Goal: Complete application form

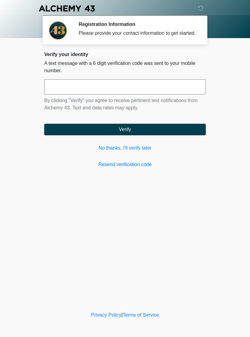
click at [142, 152] on link "No thanks, I'll verify later" at bounding box center [124, 147] width 161 height 7
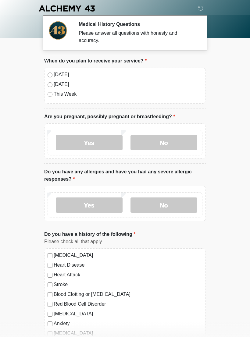
click at [156, 142] on label "No" at bounding box center [163, 142] width 67 height 15
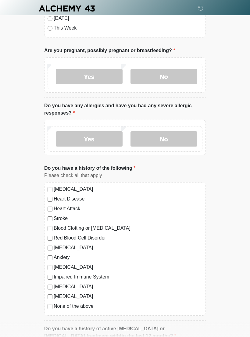
scroll to position [65, 0]
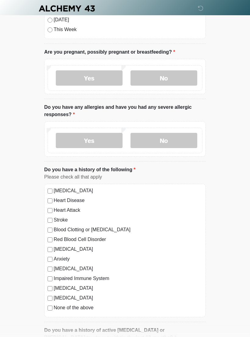
click at [100, 141] on label "Yes" at bounding box center [89, 140] width 67 height 15
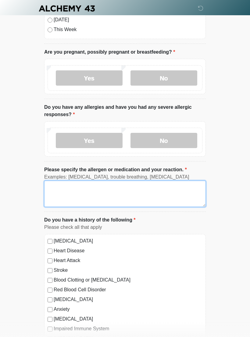
click at [99, 195] on textarea "Please specify the allergen or medication and your reaction." at bounding box center [124, 194] width 161 height 26
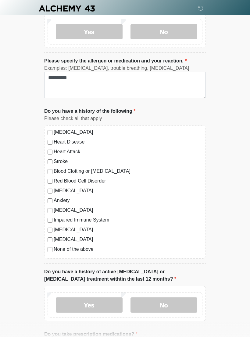
scroll to position [174, 0]
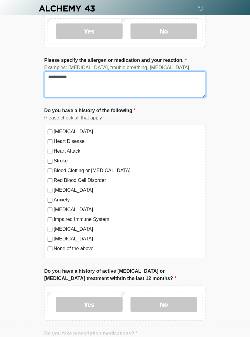
type textarea "*********"
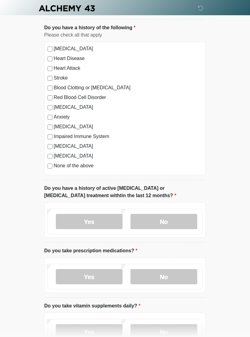
scroll to position [257, 0]
click at [159, 222] on label "No" at bounding box center [163, 221] width 67 height 15
click at [155, 227] on label "No" at bounding box center [163, 276] width 67 height 15
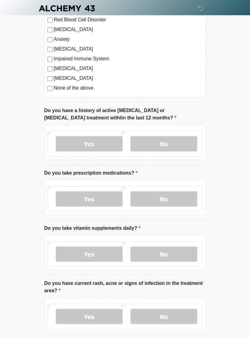
scroll to position [338, 0]
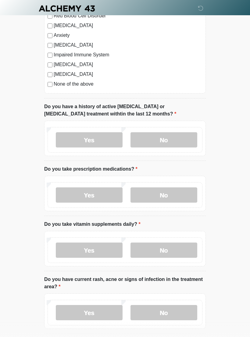
click at [104, 227] on label "Yes" at bounding box center [89, 249] width 67 height 15
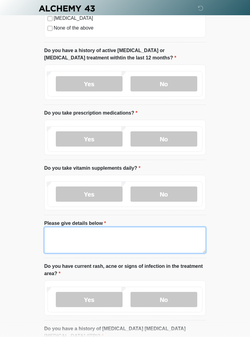
click at [101, 227] on textarea "Please give details below" at bounding box center [124, 240] width 161 height 26
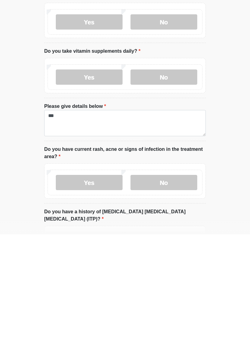
scroll to position [511, 0]
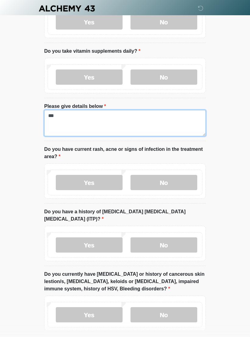
click at [88, 121] on textarea "**" at bounding box center [124, 123] width 161 height 26
click at [72, 117] on textarea "**********" at bounding box center [124, 123] width 161 height 26
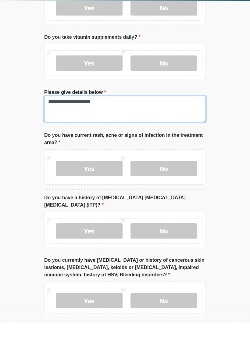
type textarea "**********"
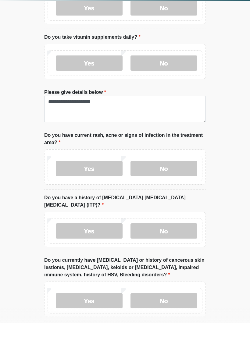
click at [160, 175] on label "No" at bounding box center [163, 182] width 67 height 15
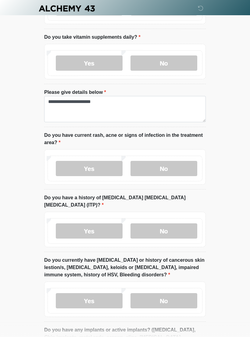
click at [158, 224] on label "No" at bounding box center [163, 230] width 67 height 15
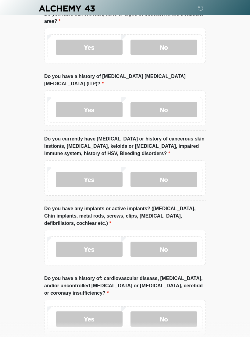
scroll to position [645, 0]
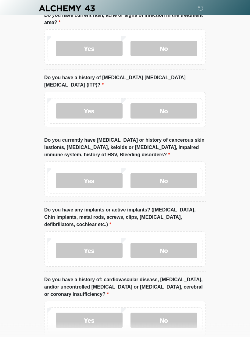
click at [171, 175] on label "No" at bounding box center [163, 180] width 67 height 15
click at [168, 227] on label "No" at bounding box center [163, 250] width 67 height 15
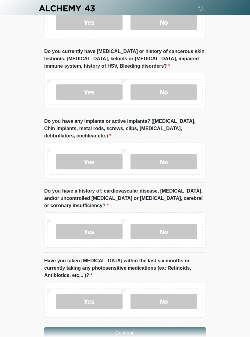
scroll to position [750, 0]
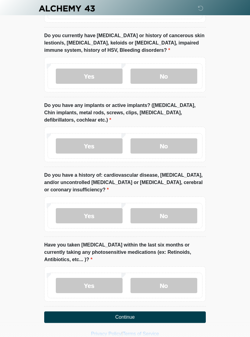
click at [169, 208] on label "No" at bounding box center [163, 215] width 67 height 15
click at [153, 227] on label "No" at bounding box center [163, 285] width 67 height 15
click at [148, 227] on button "Continue" at bounding box center [124, 317] width 161 height 12
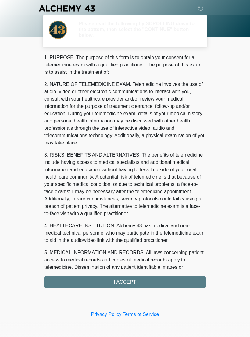
scroll to position [0, 0]
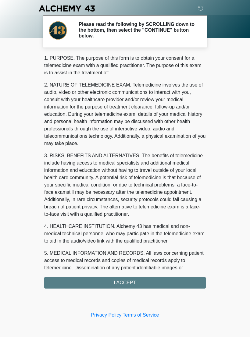
click at [147, 227] on div "1. PURPOSE. The purpose of this form is to obtain your consent for a telemedici…" at bounding box center [124, 172] width 161 height 234
click at [137, 227] on div "1. PURPOSE. The purpose of this form is to obtain your consent for a telemedici…" at bounding box center [124, 172] width 161 height 234
click at [125, 227] on div "1. PURPOSE. The purpose of this form is to obtain your consent for a telemedici…" at bounding box center [124, 172] width 161 height 234
click at [126, 227] on div "1. PURPOSE. The purpose of this form is to obtain your consent for a telemedici…" at bounding box center [124, 172] width 161 height 234
click at [145, 227] on div "1. PURPOSE. The purpose of this form is to obtain your consent for a telemedici…" at bounding box center [124, 172] width 161 height 234
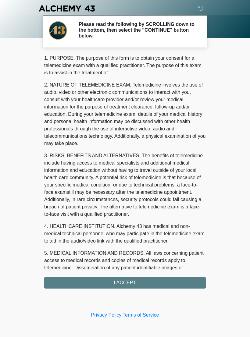
click at [145, 227] on div "1. PURPOSE. The purpose of this form is to obtain your consent for a telemedici…" at bounding box center [124, 172] width 161 height 234
click at [125, 227] on div "1. PURPOSE. The purpose of this form is to obtain your consent for a telemedici…" at bounding box center [124, 172] width 161 height 234
click at [121, 227] on div "1. PURPOSE. The purpose of this form is to obtain your consent for a telemedici…" at bounding box center [124, 172] width 161 height 234
click at [115, 227] on div "1. PURPOSE. The purpose of this form is to obtain your consent for a telemedici…" at bounding box center [124, 172] width 161 height 234
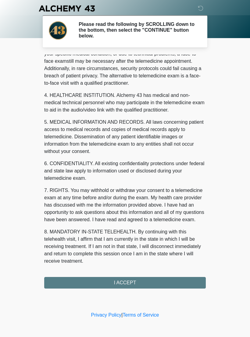
scroll to position [138, 0]
click at [153, 227] on button "I ACCEPT" at bounding box center [124, 283] width 161 height 12
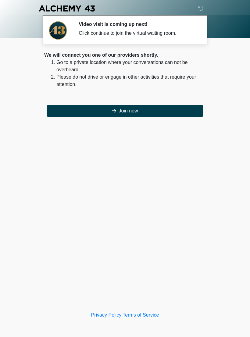
click at [147, 108] on button "Join now" at bounding box center [125, 111] width 157 height 12
